Goal: Information Seeking & Learning: Learn about a topic

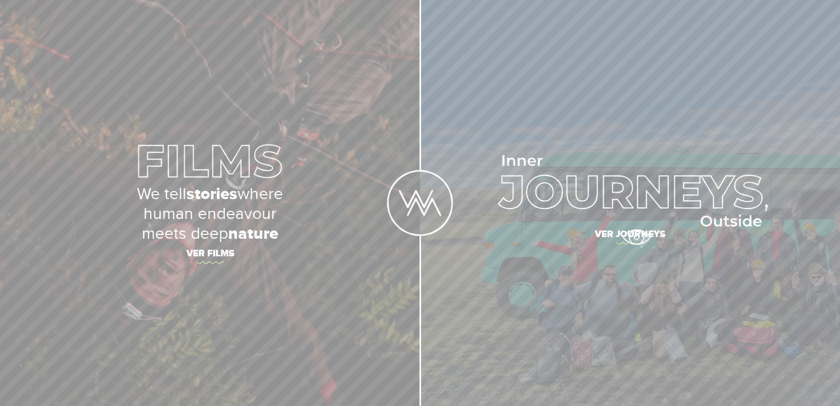
click at [636, 237] on span "Ver journeys" at bounding box center [630, 235] width 385 height 23
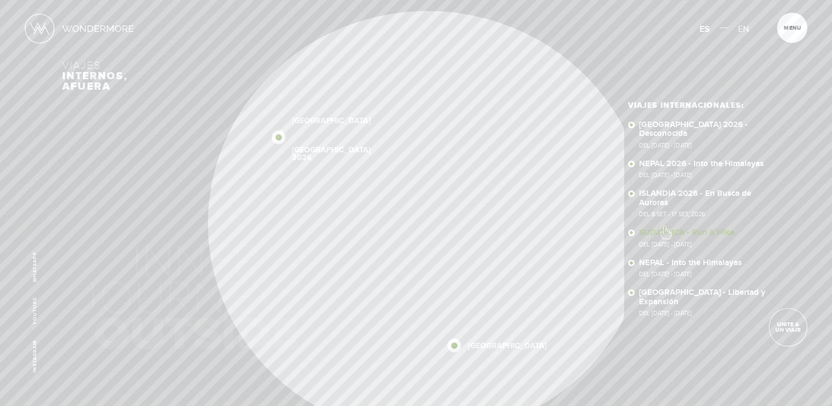
click at [665, 228] on link "SUDÁFRICA - Run & Hike Del [DATE] - [DATE]" at bounding box center [704, 237] width 130 height 19
